Goal: Task Accomplishment & Management: Understand process/instructions

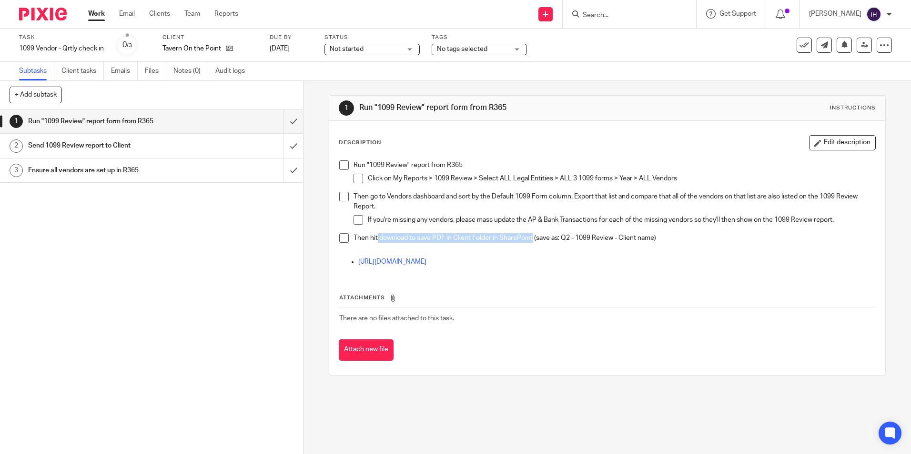
drag, startPoint x: 375, startPoint y: 241, endPoint x: 531, endPoint y: 237, distance: 155.8
click at [531, 237] on p "Then hit download to save PDF in Client Folder in SharePoint (save as: Q2 - 109…" at bounding box center [613, 238] width 521 height 10
drag, startPoint x: 531, startPoint y: 237, endPoint x: 452, endPoint y: 233, distance: 79.2
click at [452, 233] on p "Then hit download to save PDF in Client Folder in SharePoint (save as: Q2 - 109…" at bounding box center [613, 238] width 521 height 10
drag, startPoint x: 572, startPoint y: 234, endPoint x: 635, endPoint y: 238, distance: 62.5
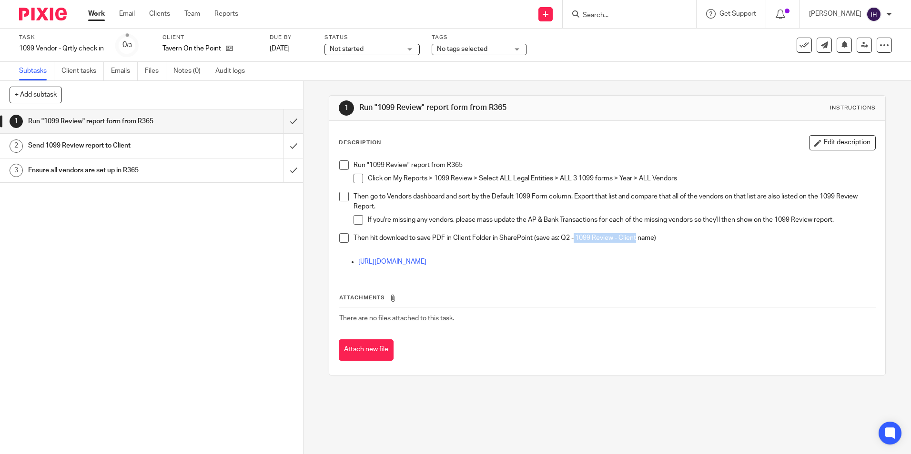
click at [635, 238] on p "Then hit download to save PDF in Client Folder in SharePoint (save as: Q2 - 109…" at bounding box center [613, 238] width 521 height 10
drag, startPoint x: 635, startPoint y: 238, endPoint x: 649, endPoint y: 239, distance: 14.3
click at [649, 239] on p "Then hit download to save PDF in Client Folder in SharePoint (save as: Q2 - 109…" at bounding box center [613, 238] width 521 height 10
click at [164, 142] on h1 "Send 1099 Review report to Client" at bounding box center [110, 146] width 164 height 14
click at [93, 146] on h1 "Send 1099 Review report to Client" at bounding box center [110, 146] width 164 height 14
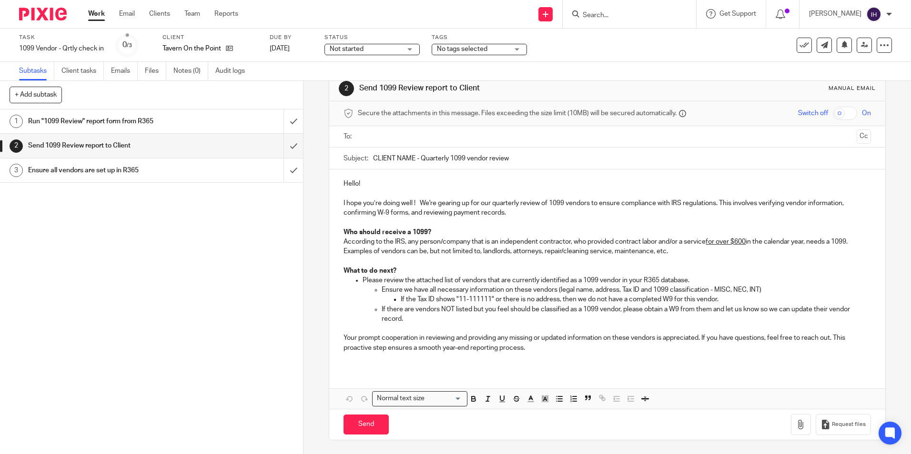
scroll to position [20, 0]
click at [139, 168] on h1 "Ensure all vendors are set up in R365" at bounding box center [110, 170] width 164 height 14
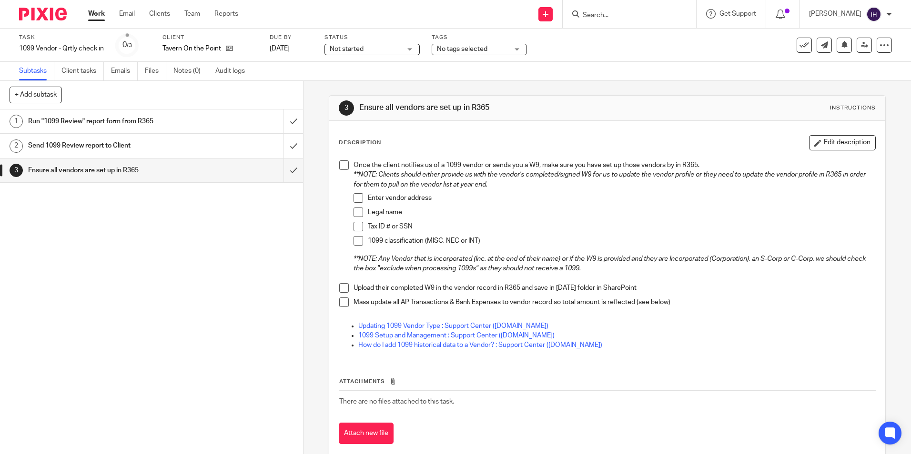
click at [169, 140] on h1 "Send 1099 Review report to Client" at bounding box center [110, 146] width 164 height 14
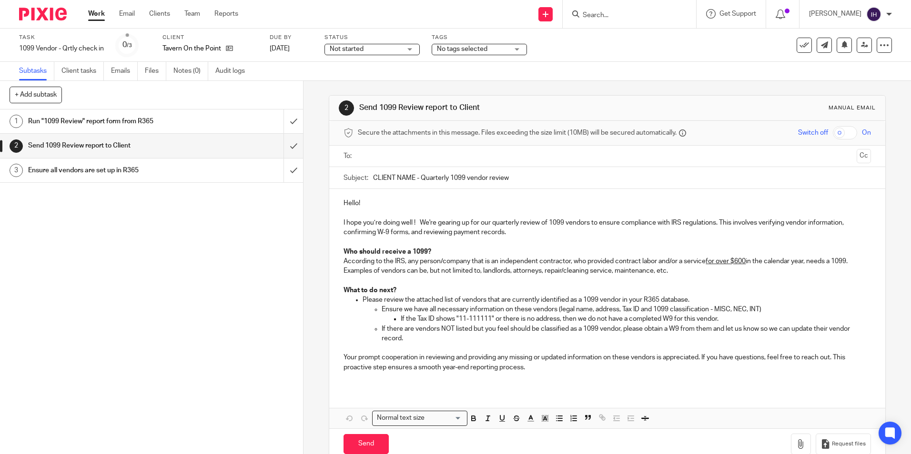
click at [172, 166] on h1 "Ensure all vendors are set up in R365" at bounding box center [110, 170] width 164 height 14
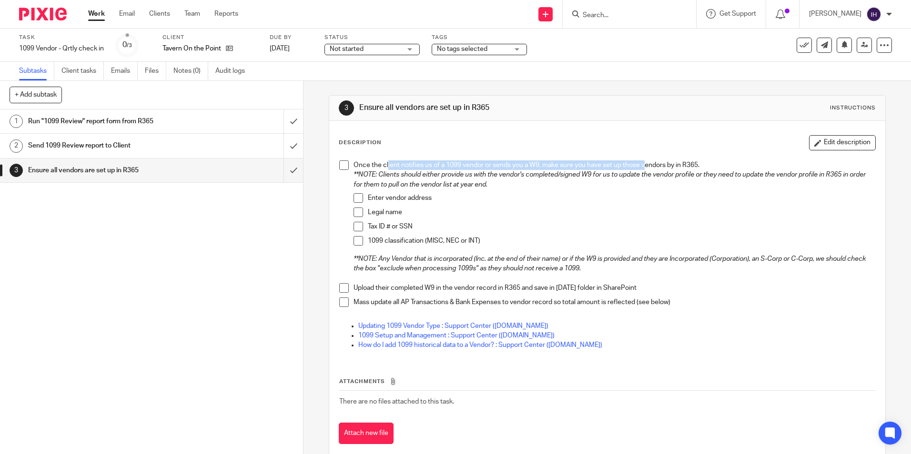
drag, startPoint x: 385, startPoint y: 161, endPoint x: 643, endPoint y: 169, distance: 257.8
click at [643, 169] on p "Once the client notifies us of a 1099 vendor or sends you a W9, make sure you h…" at bounding box center [613, 166] width 521 height 10
click at [459, 167] on p "Once the client notifies us of a 1099 vendor or sends you a W9, make sure you h…" at bounding box center [613, 166] width 521 height 10
drag, startPoint x: 479, startPoint y: 165, endPoint x: 647, endPoint y: 165, distance: 168.2
click at [647, 165] on p "Once the client notifies us of a 1099 vendor or sends you a W9, make sure you h…" at bounding box center [613, 166] width 521 height 10
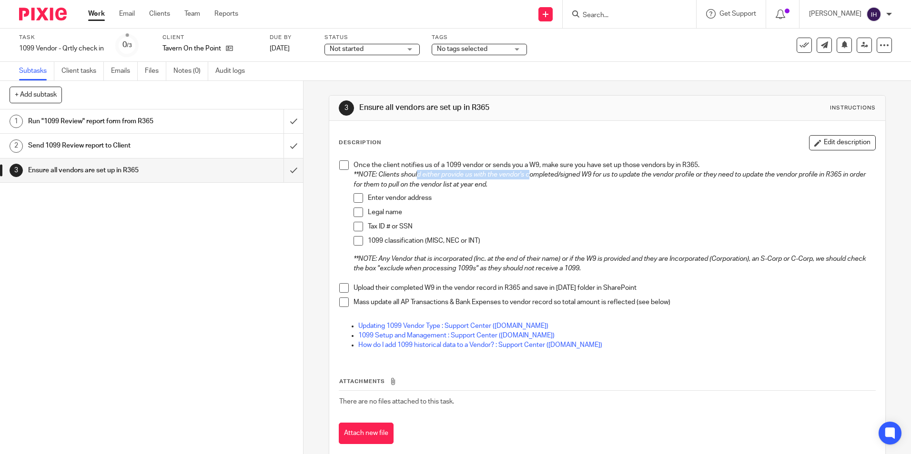
drag, startPoint x: 415, startPoint y: 171, endPoint x: 528, endPoint y: 177, distance: 113.0
click at [528, 177] on p "**NOTE: Clients should either provide us with the vendor's completed/signed W9 …" at bounding box center [613, 180] width 521 height 20
drag, startPoint x: 528, startPoint y: 177, endPoint x: 466, endPoint y: 175, distance: 61.9
click at [466, 175] on em "**NOTE: Clients should either provide us with the vendor's completed/signed W9 …" at bounding box center [610, 179] width 514 height 16
drag, startPoint x: 501, startPoint y: 170, endPoint x: 635, endPoint y: 177, distance: 134.6
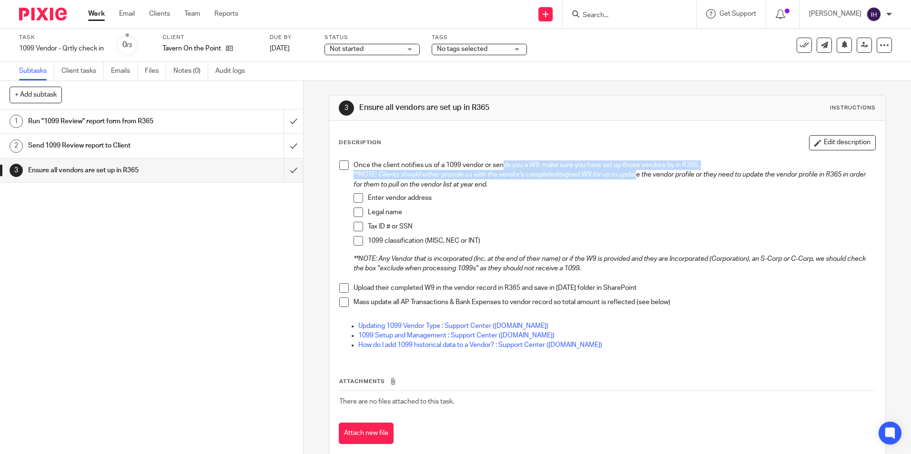
click at [635, 177] on div "Once the client notifies us of a 1099 vendor or sends you a W9, make sure you h…" at bounding box center [613, 222] width 521 height 123
drag, startPoint x: 635, startPoint y: 177, endPoint x: 568, endPoint y: 179, distance: 67.7
click at [568, 179] on p "**NOTE: Clients should either provide us with the vendor's completed/signed W9 …" at bounding box center [613, 180] width 521 height 20
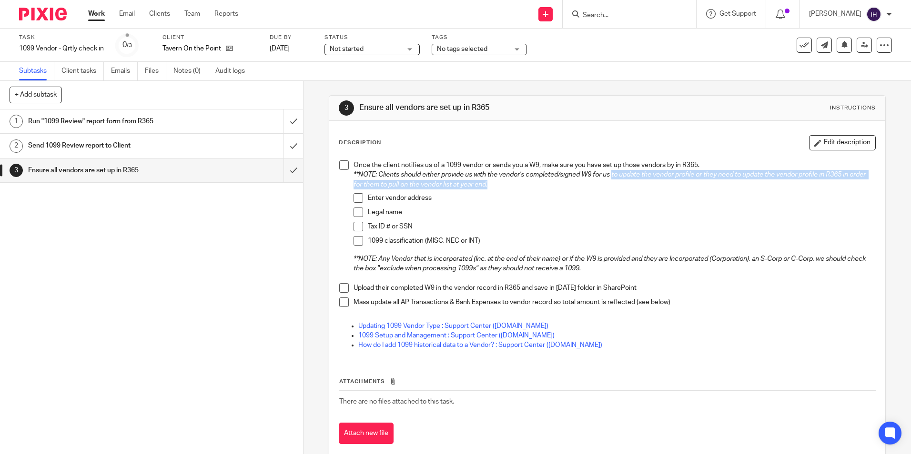
drag, startPoint x: 611, startPoint y: 178, endPoint x: 652, endPoint y: 186, distance: 41.8
click at [652, 186] on p "**NOTE: Clients should either provide us with the vendor's completed/signed W9 …" at bounding box center [613, 180] width 521 height 20
click at [465, 175] on em "**NOTE: Clients should either provide us with the vendor's completed/signed W9 …" at bounding box center [610, 179] width 514 height 16
drag, startPoint x: 405, startPoint y: 189, endPoint x: 483, endPoint y: 189, distance: 77.2
click at [483, 189] on p "**NOTE: Clients should either provide us with the vendor's completed/signed W9 …" at bounding box center [613, 180] width 521 height 20
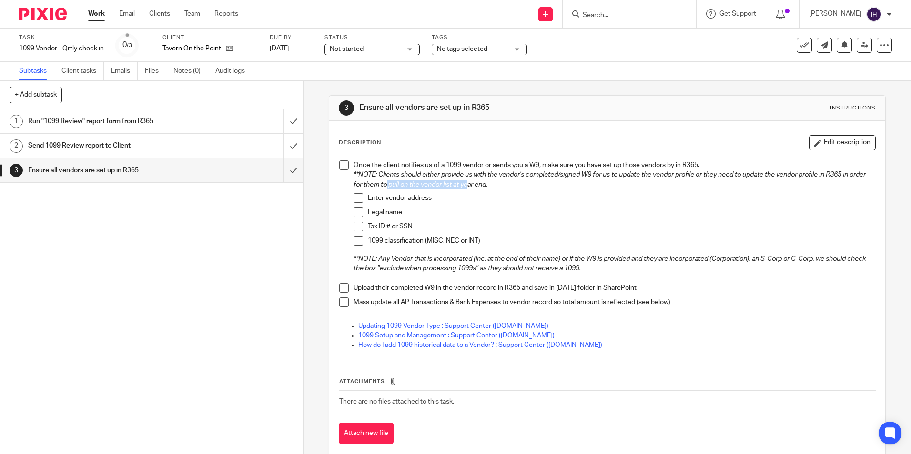
click at [544, 293] on div "Upload their completed W9 in the vendor record in R365 and save in 1099 folder …" at bounding box center [613, 290] width 521 height 14
click at [801, 45] on icon at bounding box center [804, 45] width 10 height 10
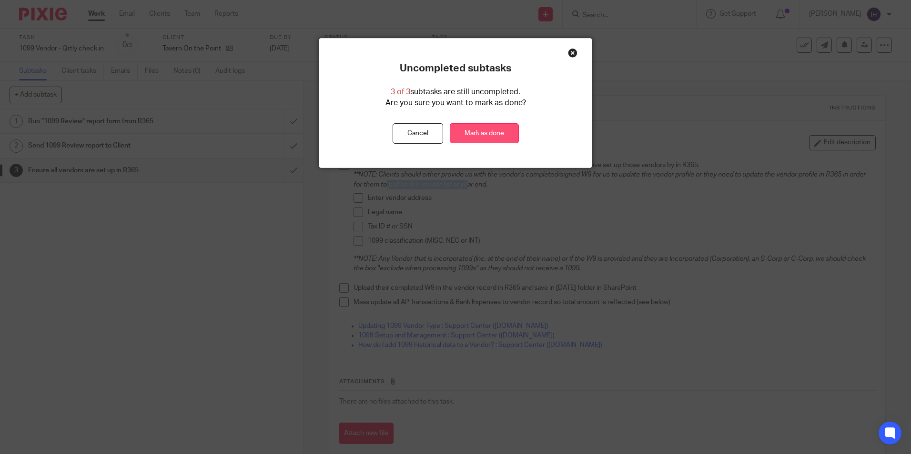
click at [507, 133] on link "Mark as done" at bounding box center [484, 133] width 69 height 20
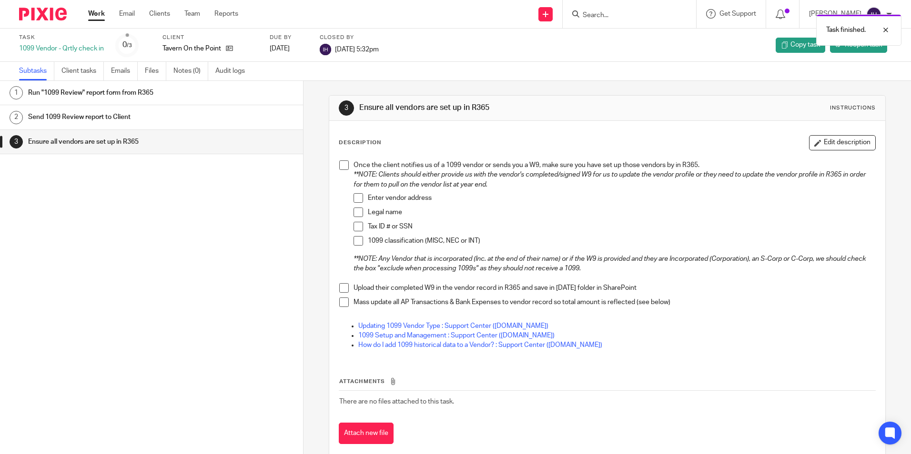
click at [52, 18] on img at bounding box center [43, 14] width 48 height 13
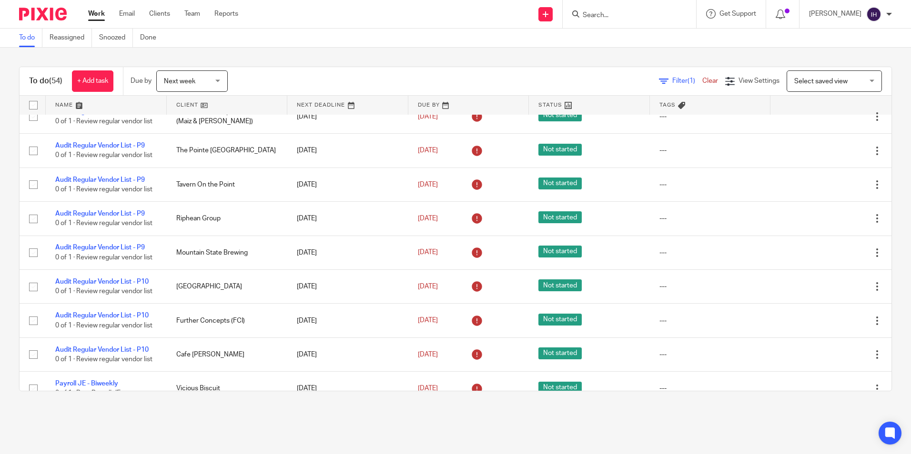
scroll to position [238, 0]
